Goal: Task Accomplishment & Management: Complete application form

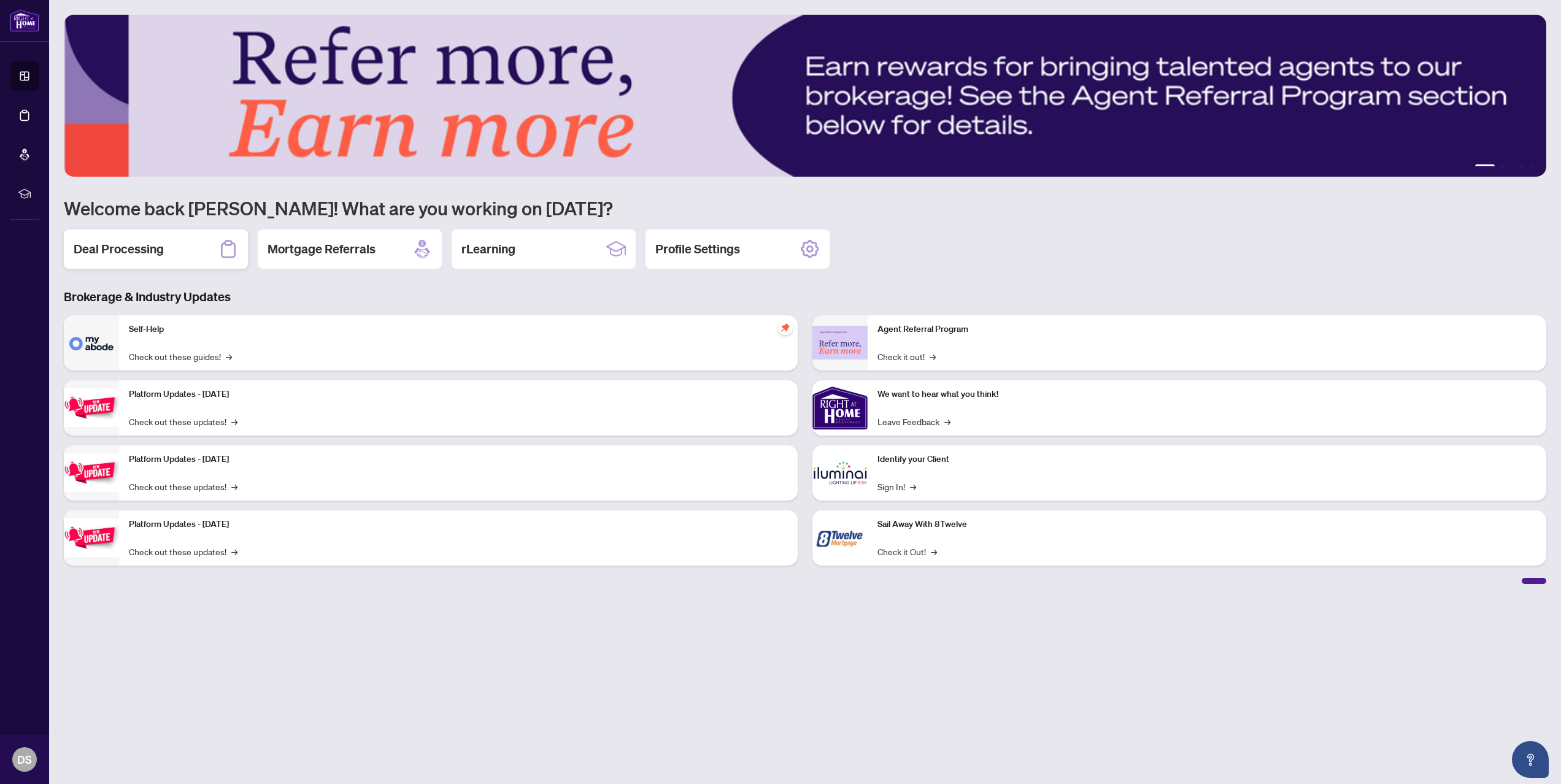
click at [178, 244] on div "Deal Processing" at bounding box center [155, 249] width 184 height 39
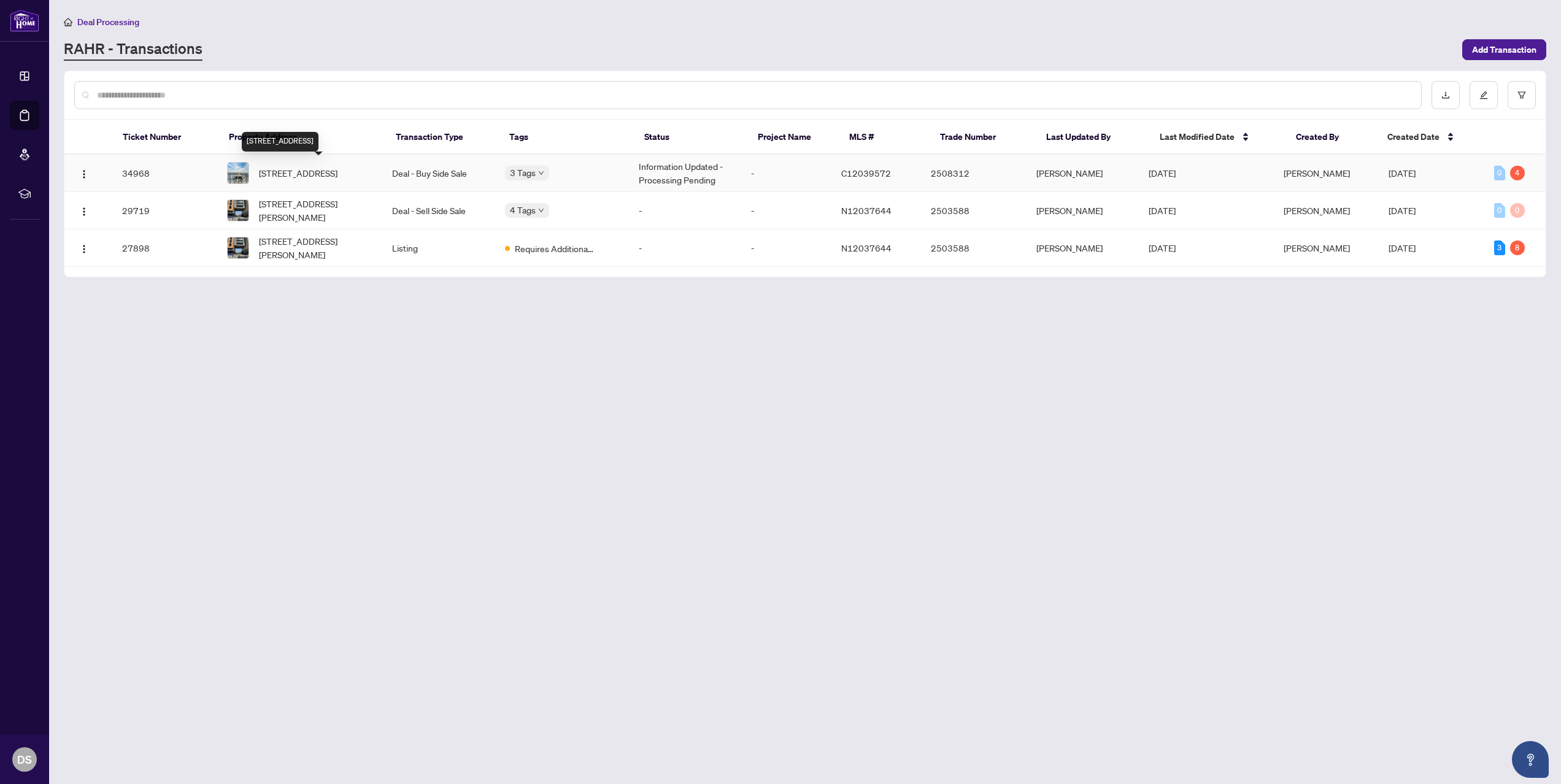
click at [288, 167] on span "1007-501 St Clair Ave, Toronto, Ontario M5P 0A2, Canada" at bounding box center [298, 173] width 78 height 14
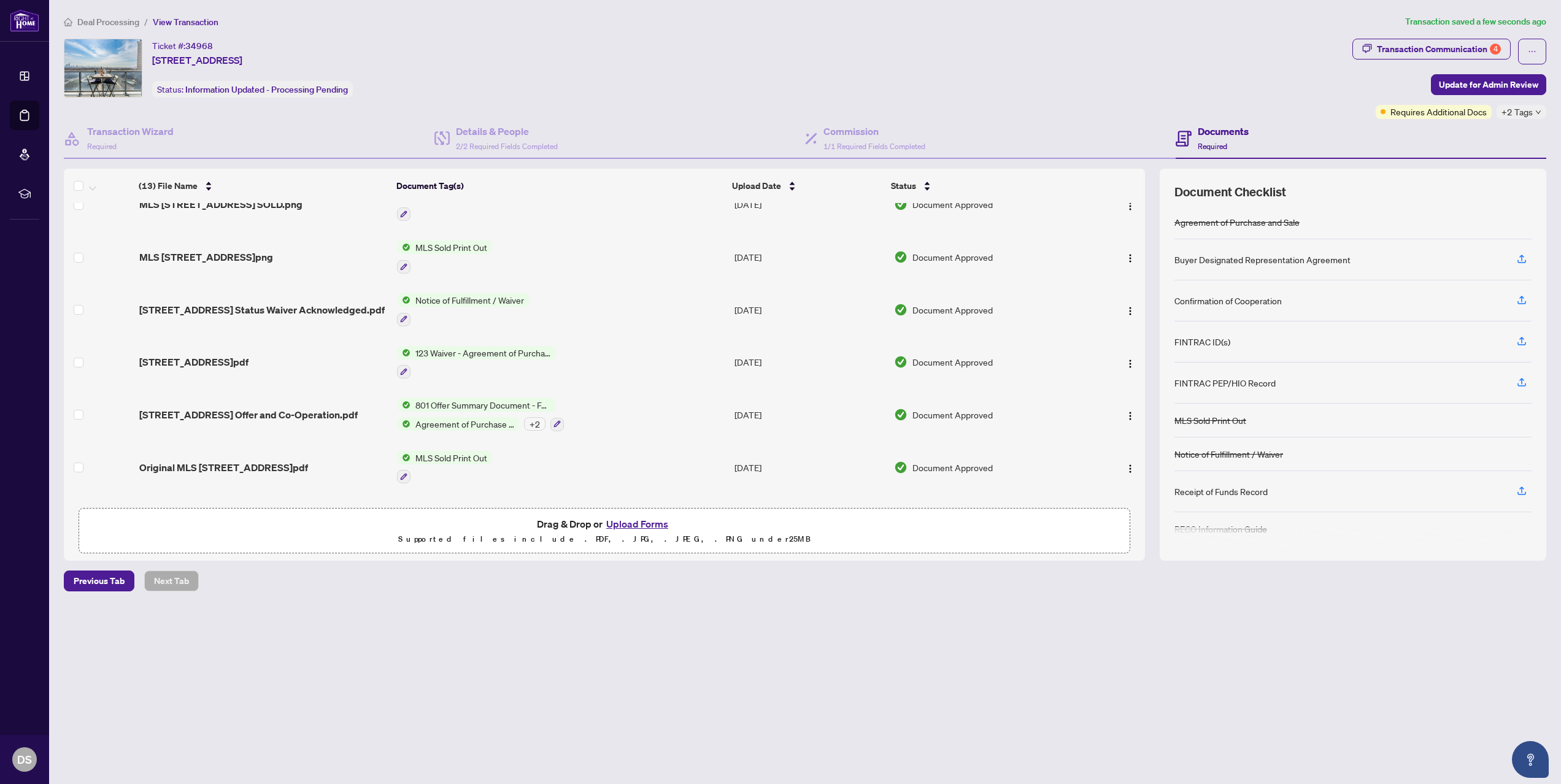
scroll to position [227, 0]
click at [532, 420] on div "+ 2" at bounding box center [534, 425] width 21 height 14
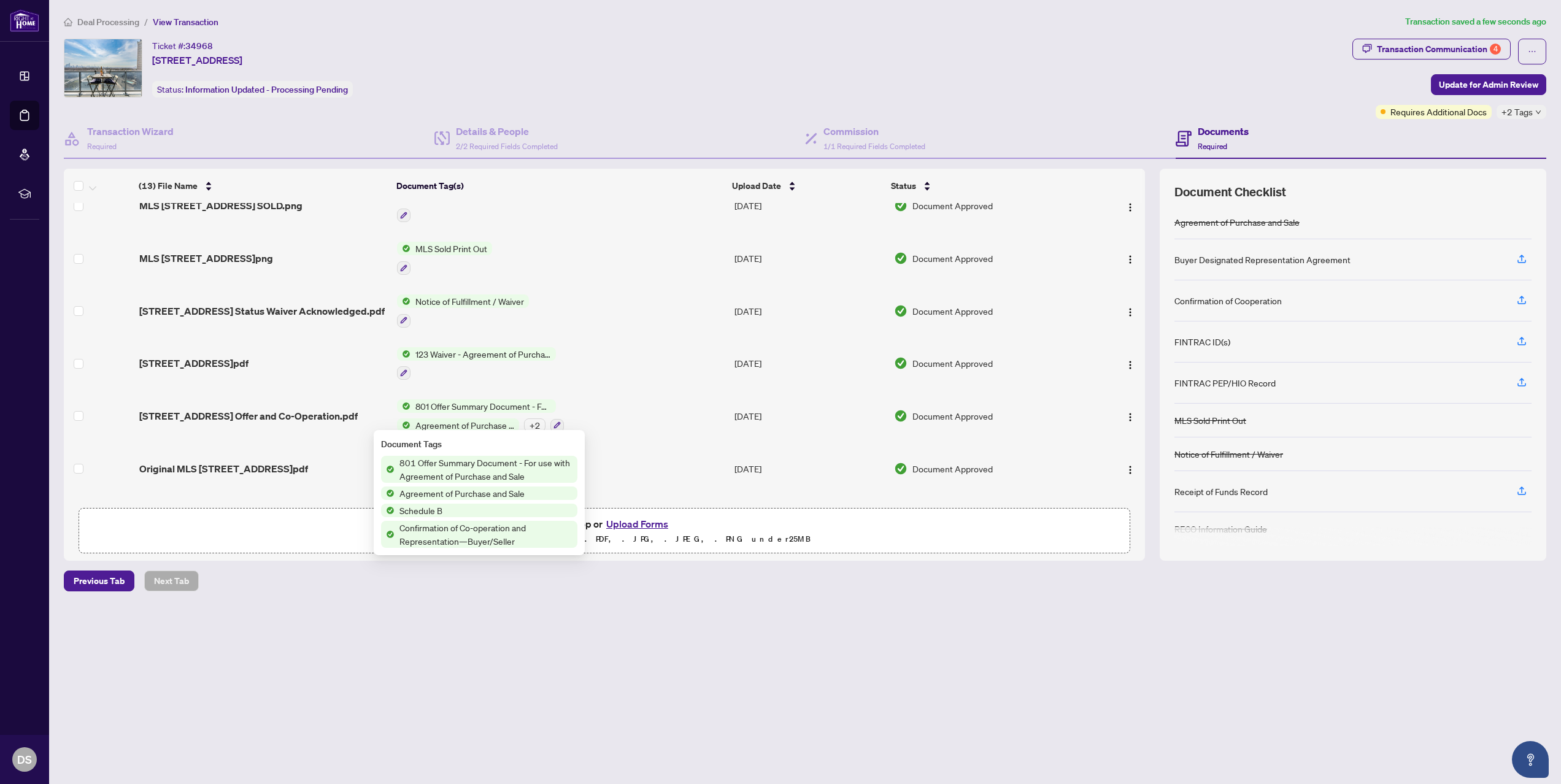
click at [532, 420] on div "+ 2" at bounding box center [534, 425] width 21 height 14
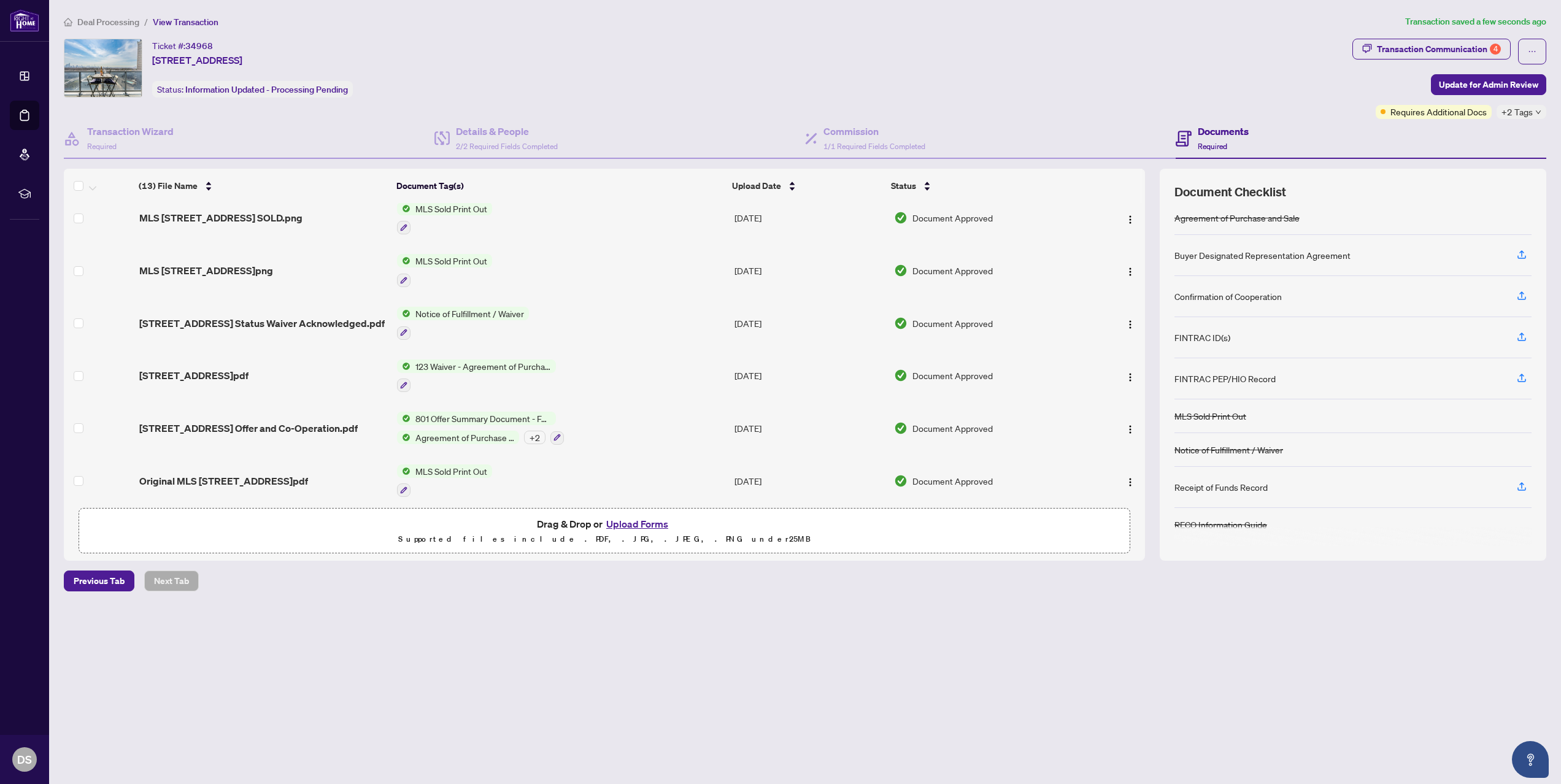
scroll to position [216, 0]
click at [537, 431] on div "+ 2" at bounding box center [534, 435] width 21 height 14
click at [582, 393] on td "123 Waiver - Agreement of Purchase and Sale" at bounding box center [560, 374] width 337 height 53
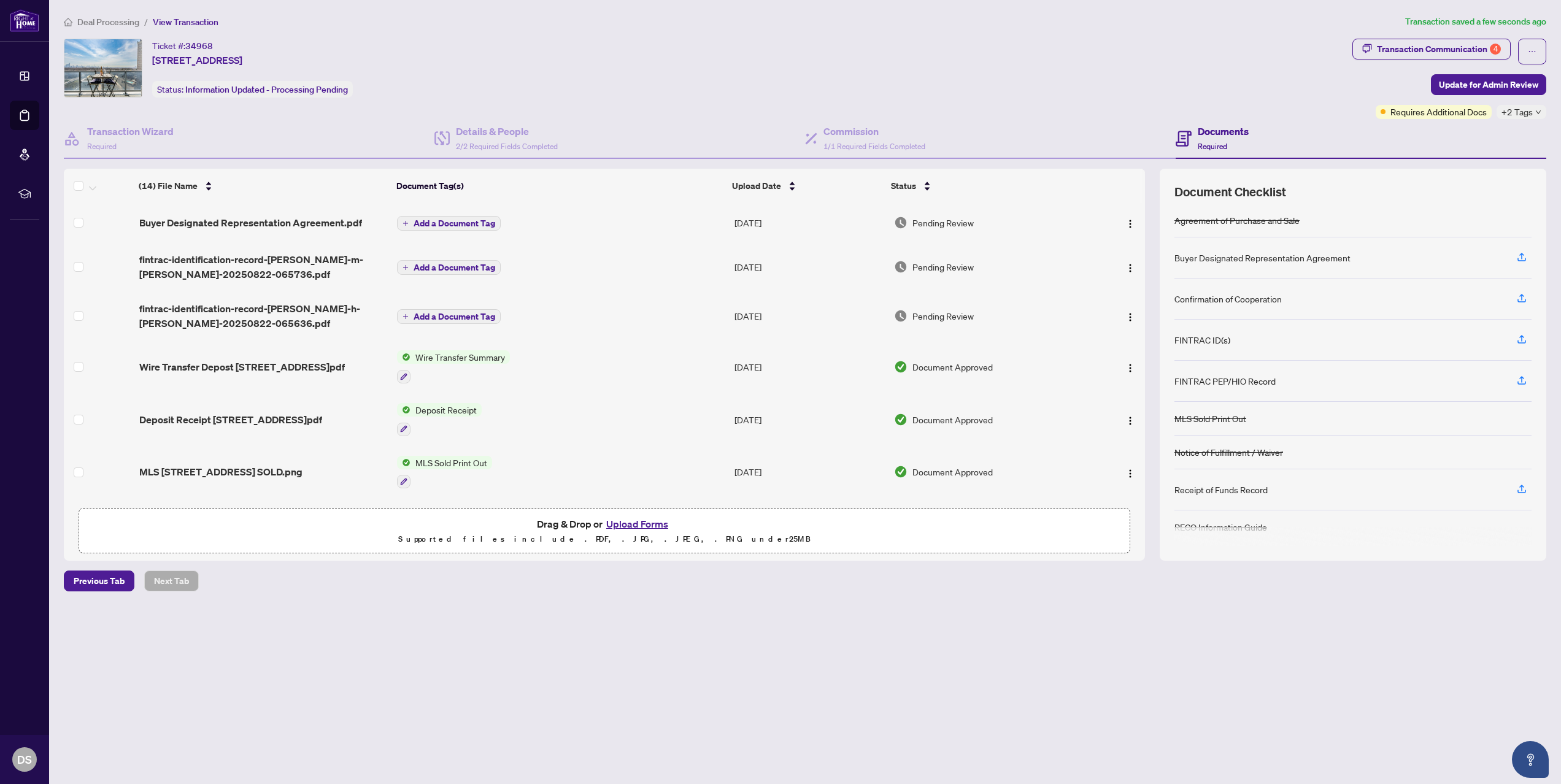
scroll to position [4, 0]
click at [1484, 50] on div "Transaction Communication 4" at bounding box center [1438, 49] width 124 height 20
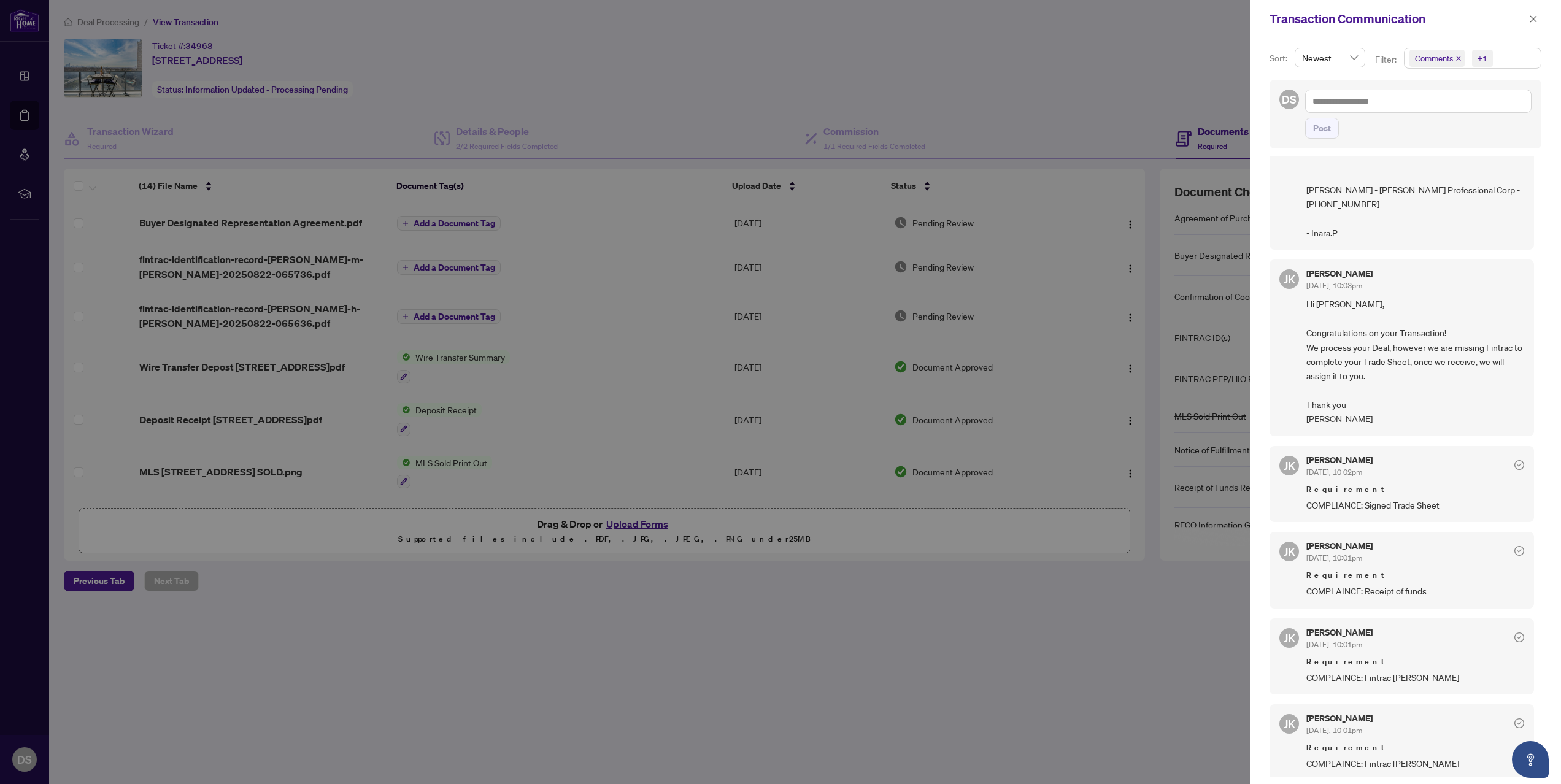
scroll to position [1, 0]
click at [1160, 40] on div at bounding box center [780, 392] width 1561 height 784
click at [1539, 19] on button "button" at bounding box center [1533, 19] width 16 height 15
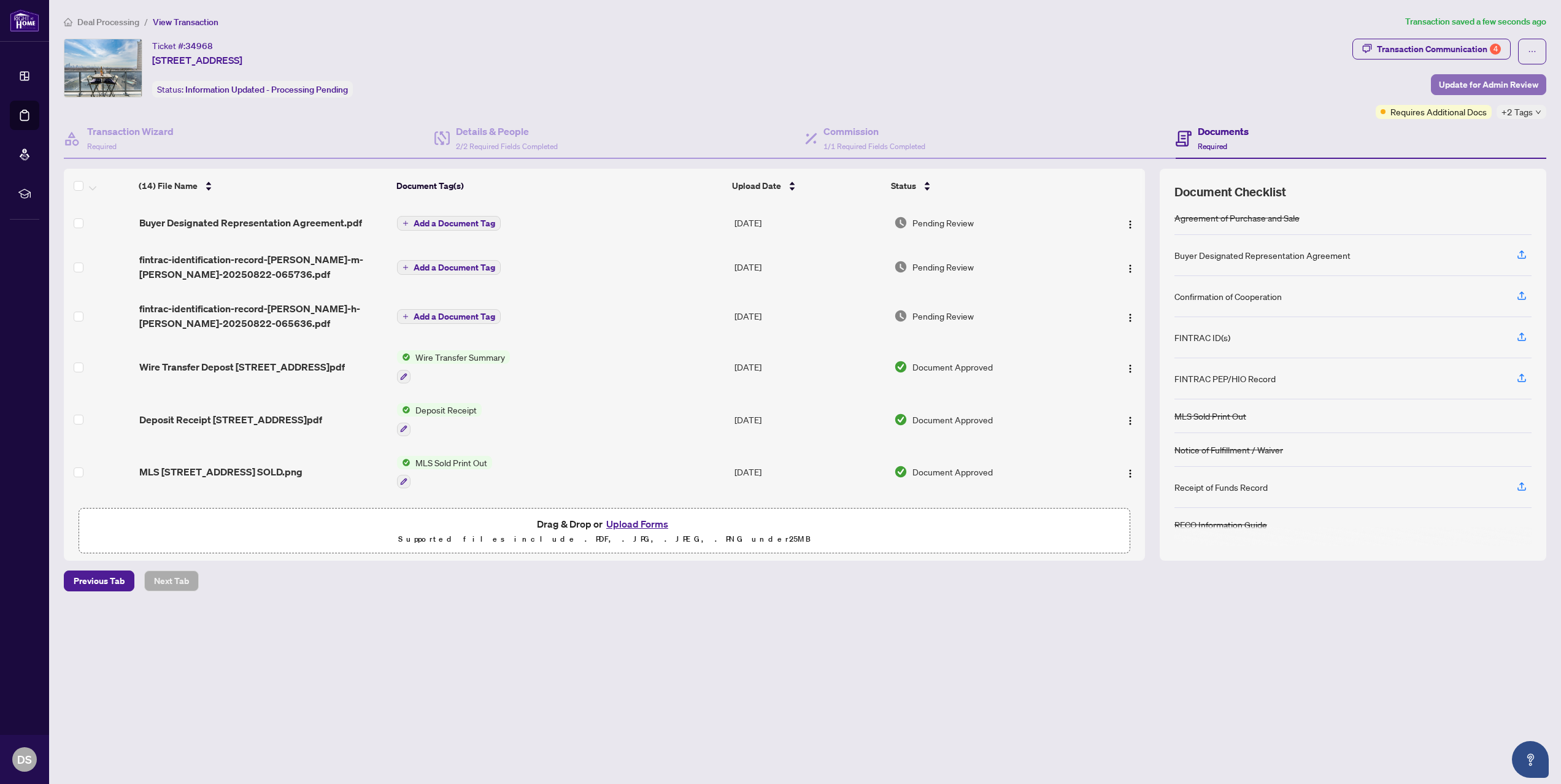
click at [1492, 83] on span "Update for Admin Review" at bounding box center [1488, 85] width 100 height 20
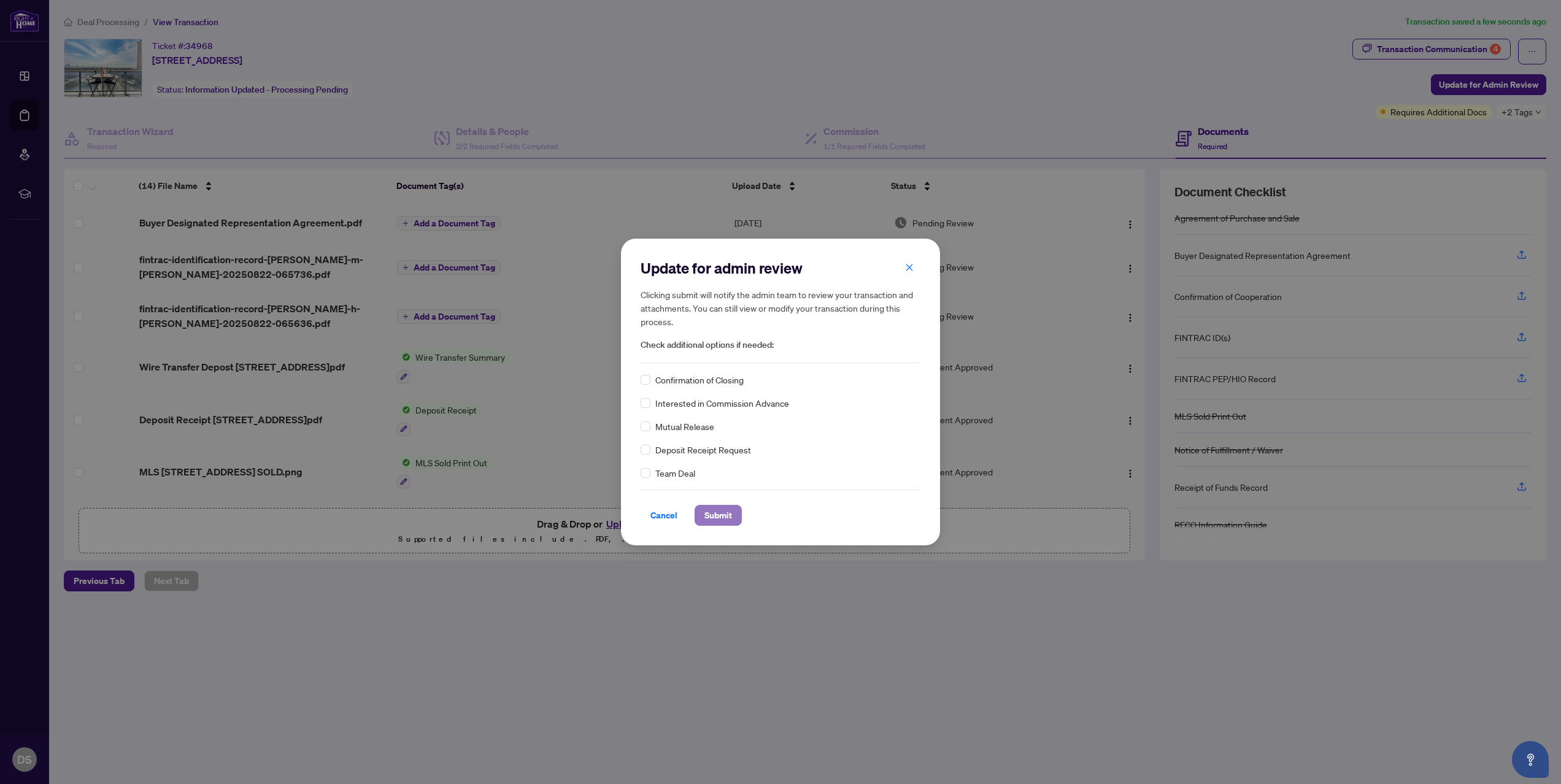
click at [720, 520] on span "Submit" at bounding box center [718, 515] width 28 height 20
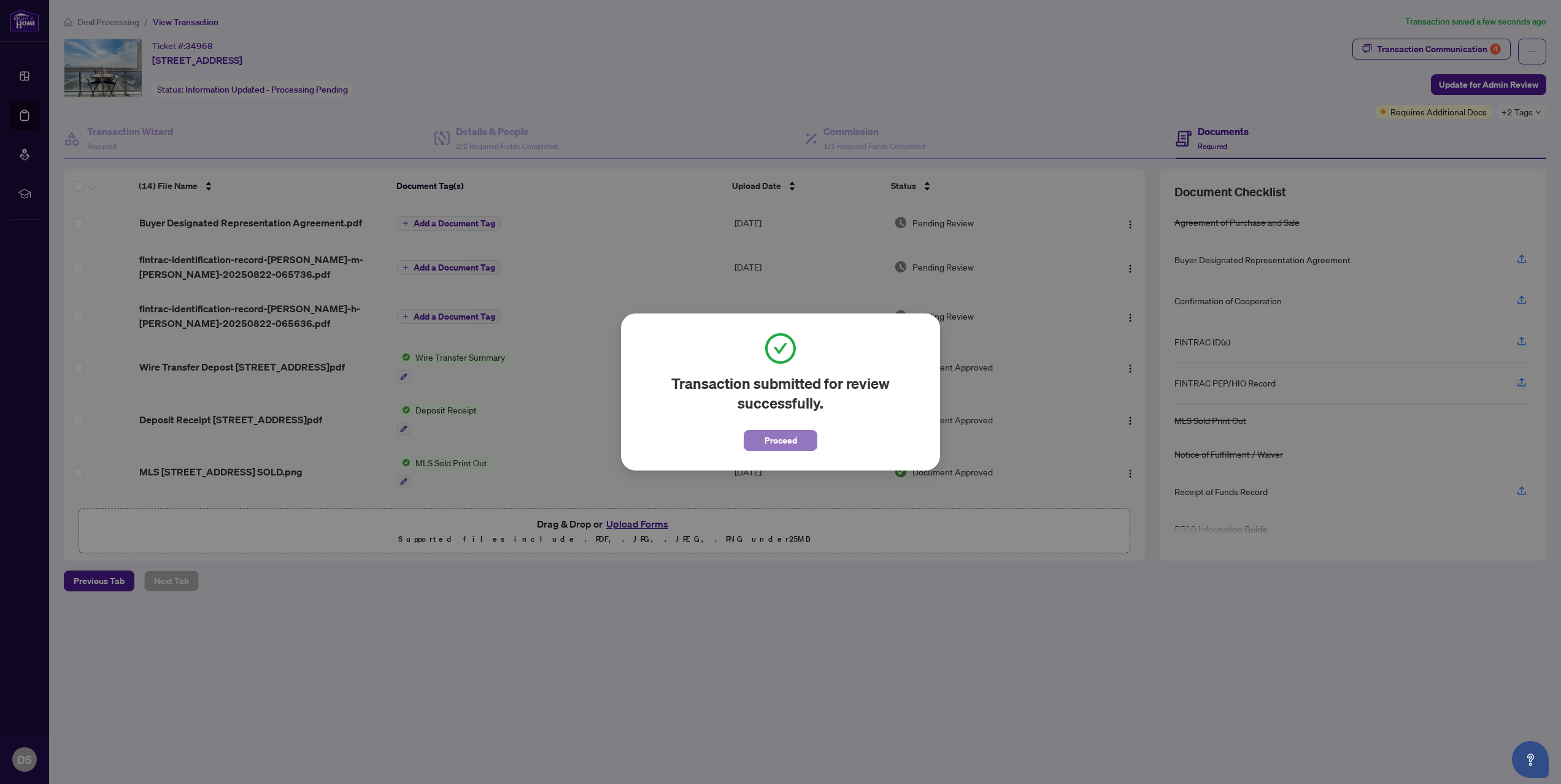
click at [760, 441] on button "Proceed" at bounding box center [780, 440] width 74 height 21
